Goal: Check status: Check status

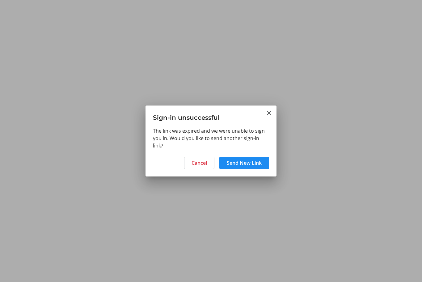
click at [245, 163] on span "Send New Link" at bounding box center [244, 162] width 35 height 7
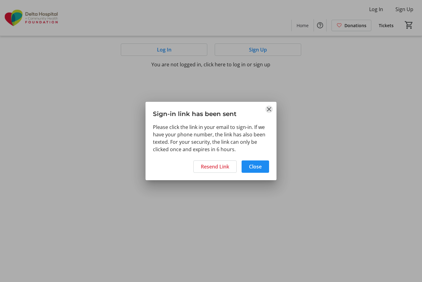
click at [268, 108] on mat-icon "Close" at bounding box center [268, 109] width 7 height 7
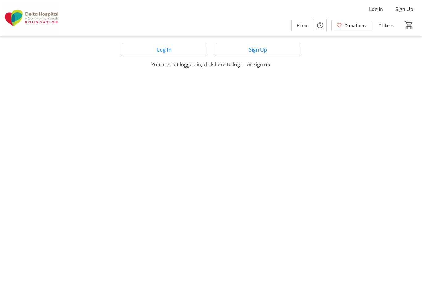
click at [175, 50] on span at bounding box center [164, 49] width 86 height 15
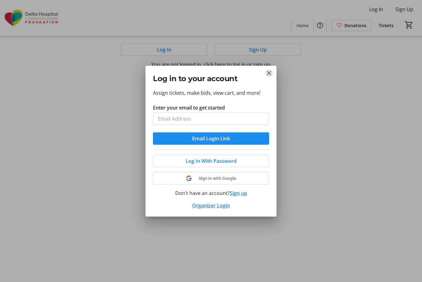
click at [265, 73] on mat-icon "Close" at bounding box center [268, 72] width 7 height 7
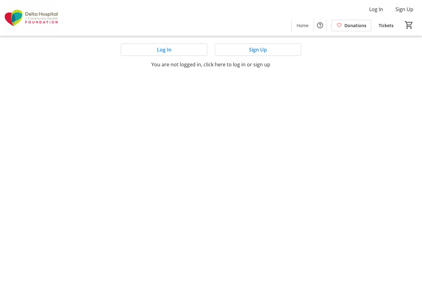
click at [243, 52] on span at bounding box center [258, 49] width 86 height 15
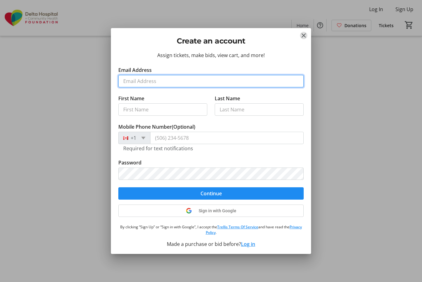
click at [139, 80] on input "Email Address" at bounding box center [210, 81] width 185 height 12
type input "[EMAIL_ADDRESS][DOMAIN_NAME]"
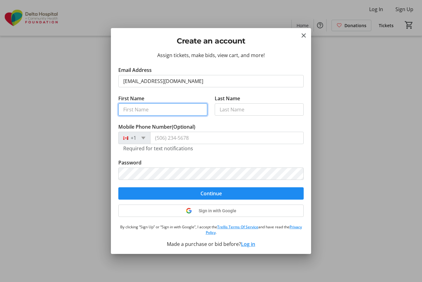
type input "[PERSON_NAME]"
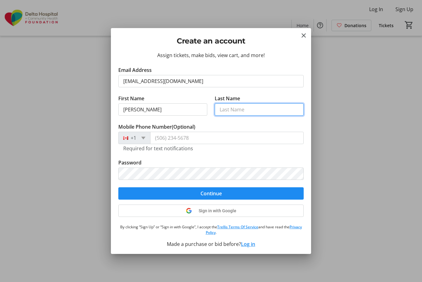
type input "[PERSON_NAME]"
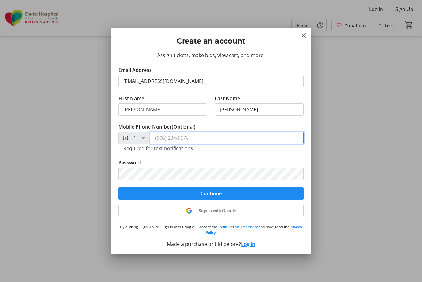
click at [180, 139] on input "Mobile Phone Number (Optional)" at bounding box center [226, 138] width 153 height 12
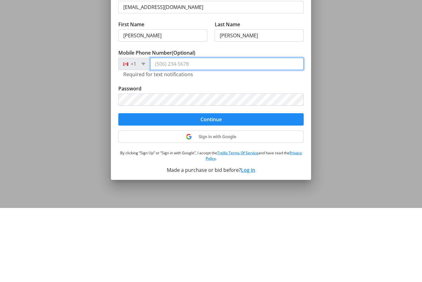
type input "[PHONE_NUMBER]"
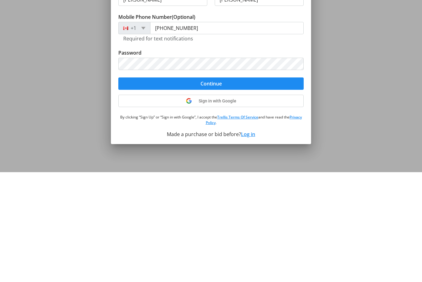
click at [229, 186] on span "submit" at bounding box center [210, 193] width 185 height 15
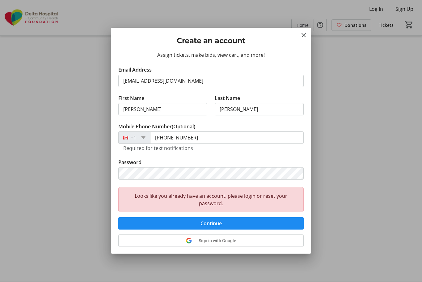
click at [220, 224] on span "Continue" at bounding box center [210, 223] width 21 height 7
click at [210, 224] on span "Continue" at bounding box center [210, 223] width 21 height 7
click at [305, 38] on mat-icon "Close" at bounding box center [303, 35] width 7 height 7
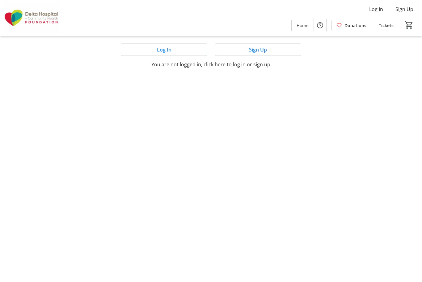
click at [156, 47] on span at bounding box center [164, 49] width 86 height 15
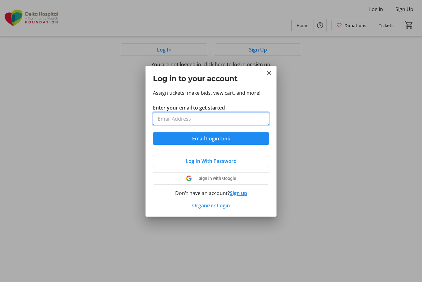
click at [171, 119] on input "Enter your email to get started" at bounding box center [211, 119] width 116 height 12
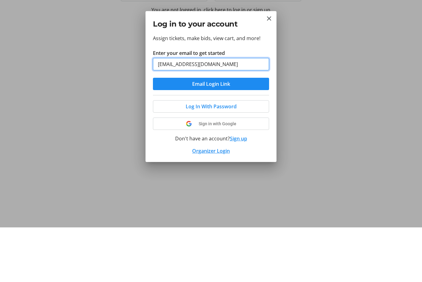
type input "[EMAIL_ADDRESS][DOMAIN_NAME]"
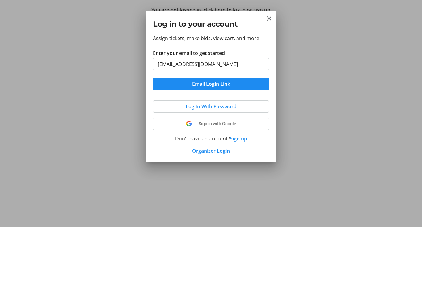
click at [235, 131] on span "submit" at bounding box center [211, 138] width 116 height 15
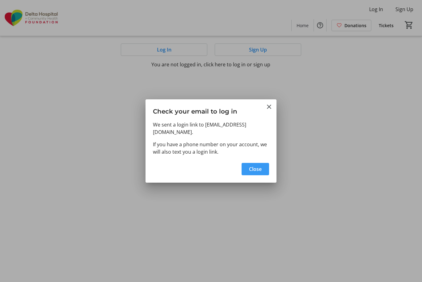
click at [258, 166] on span "Close" at bounding box center [255, 169] width 13 height 7
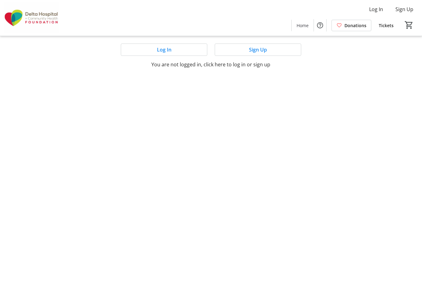
click at [170, 50] on span "Log In" at bounding box center [164, 49] width 15 height 7
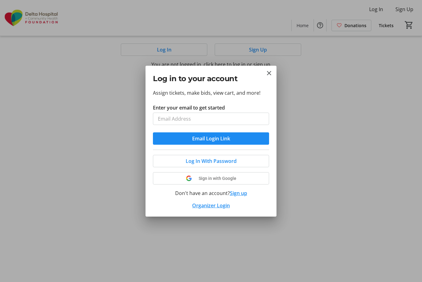
click at [220, 205] on div "Log In With Password Sign in with Google Don't have an account? Sign up Organiz…" at bounding box center [211, 180] width 116 height 60
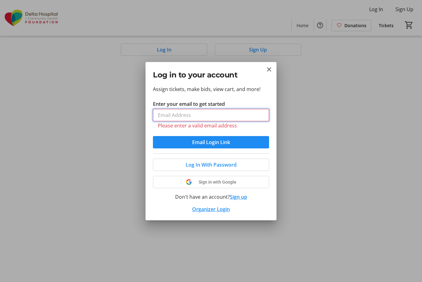
click at [199, 116] on input "Enter your email to get started" at bounding box center [211, 115] width 116 height 12
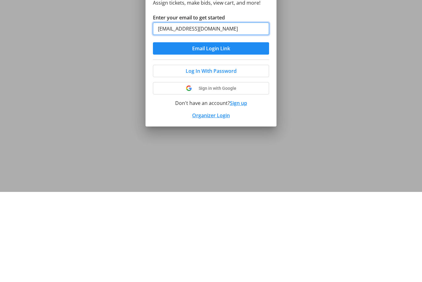
type input "[EMAIL_ADDRESS][DOMAIN_NAME]"
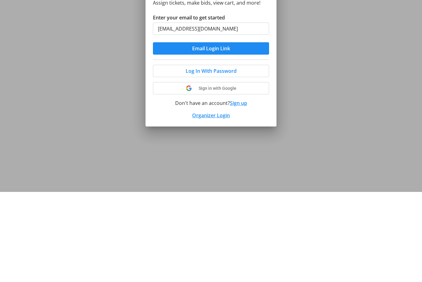
click at [224, 202] on link "Organizer Login" at bounding box center [211, 205] width 38 height 7
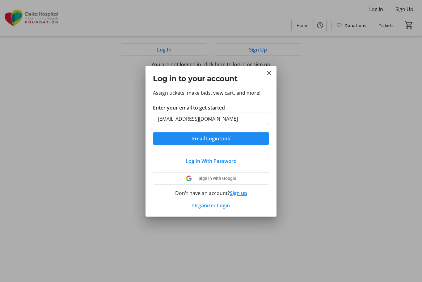
click at [228, 140] on span "Email Login Link" at bounding box center [211, 138] width 38 height 7
